Goal: Find specific page/section: Find specific page/section

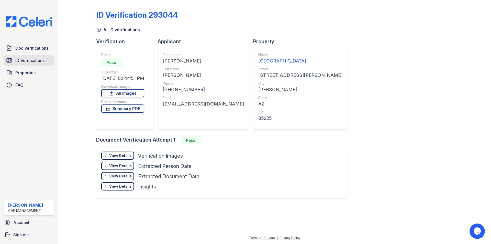
click at [22, 63] on span "ID Verifications" at bounding box center [29, 60] width 29 height 6
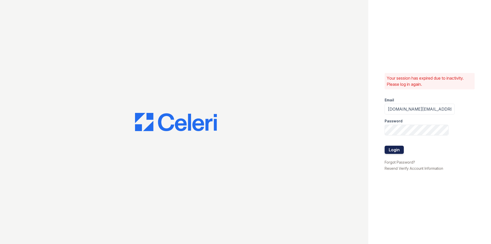
click at [387, 149] on button "Login" at bounding box center [394, 150] width 19 height 8
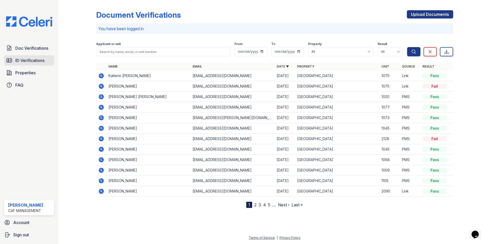
click at [24, 62] on span "ID Verifications" at bounding box center [29, 60] width 29 height 6
